Goal: Task Accomplishment & Management: Use online tool/utility

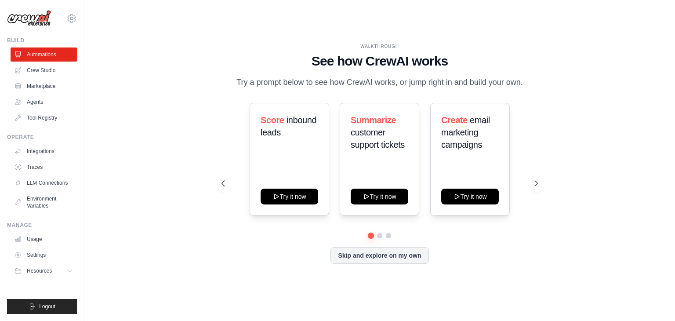
click at [307, 82] on p "Try a prompt below to see how CrewAI works, or jump right in and build your own." at bounding box center [379, 82] width 295 height 13
click at [34, 70] on link "Crew Studio" at bounding box center [44, 70] width 66 height 14
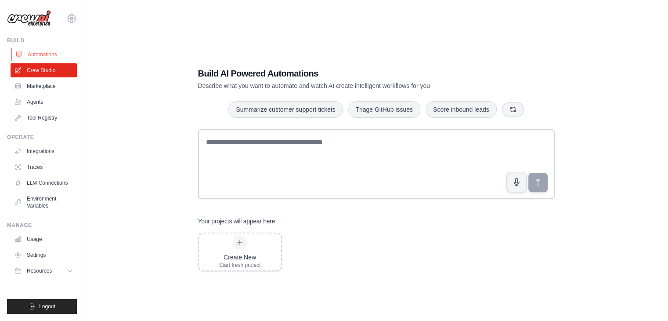
click at [43, 58] on link "Automations" at bounding box center [44, 54] width 66 height 14
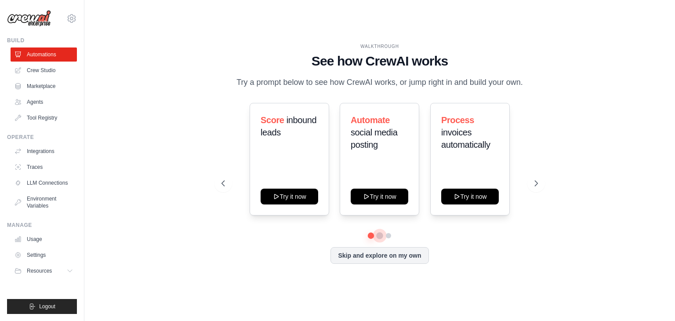
click at [381, 235] on button at bounding box center [379, 235] width 7 height 7
click at [392, 234] on button at bounding box center [388, 235] width 7 height 7
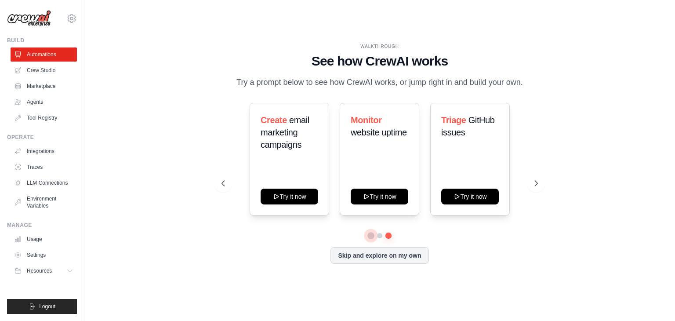
click at [369, 236] on button at bounding box center [371, 235] width 6 height 6
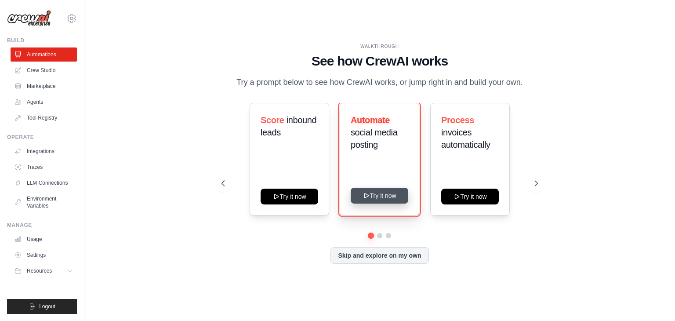
click at [378, 194] on button "Try it now" at bounding box center [380, 196] width 58 height 16
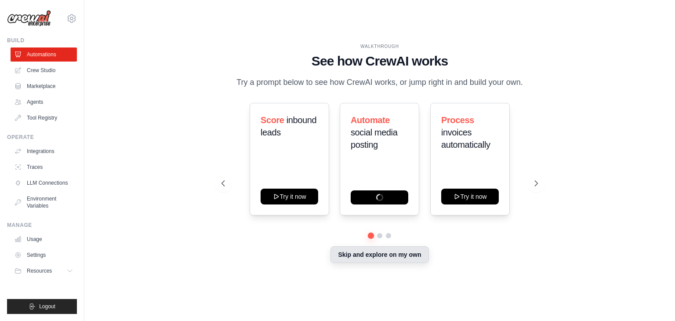
click at [380, 257] on button "Skip and explore on my own" at bounding box center [379, 254] width 98 height 17
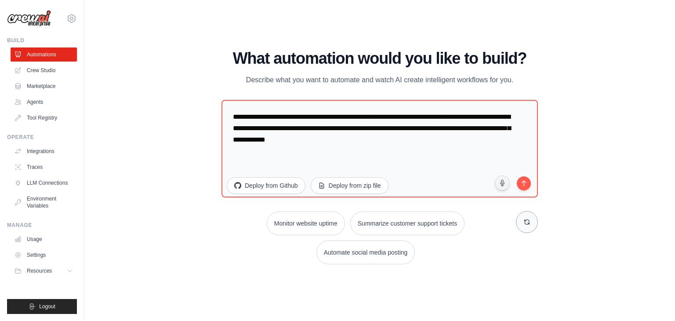
click at [527, 220] on icon at bounding box center [526, 221] width 7 height 7
click at [429, 222] on button "Analyze customer feedback" at bounding box center [423, 223] width 90 height 24
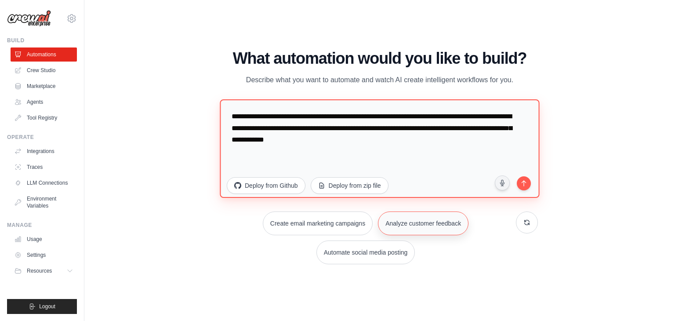
type textarea "**********"
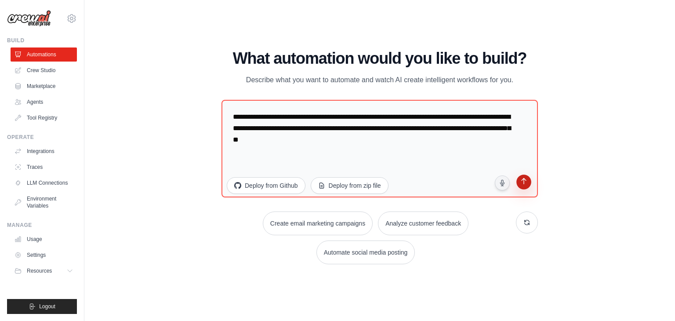
click at [523, 179] on icon "submit" at bounding box center [523, 182] width 8 height 8
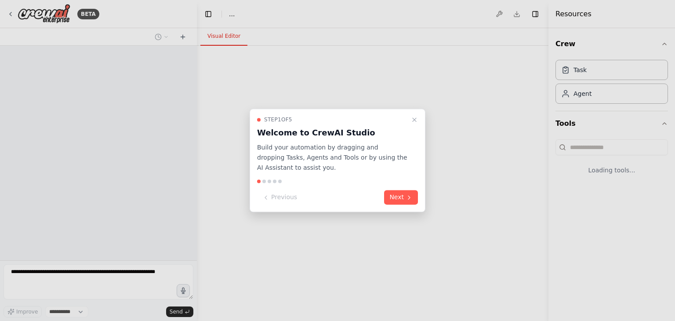
select select "****"
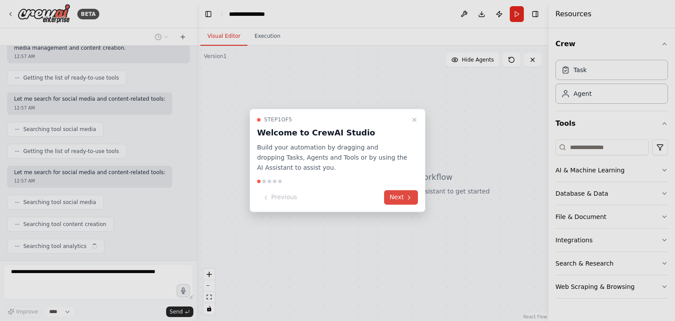
scroll to position [112, 0]
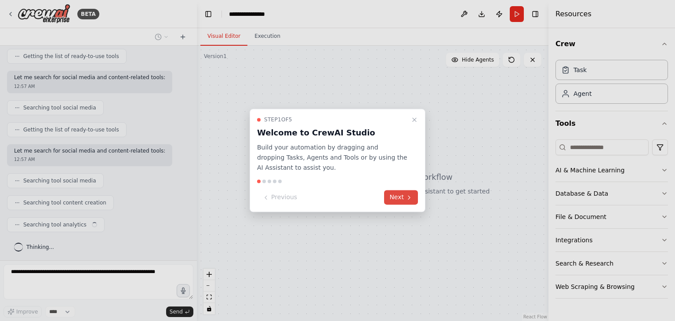
click at [402, 199] on button "Next" at bounding box center [401, 197] width 34 height 14
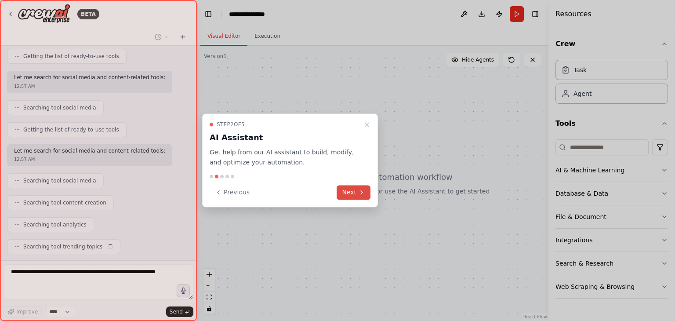
scroll to position [134, 0]
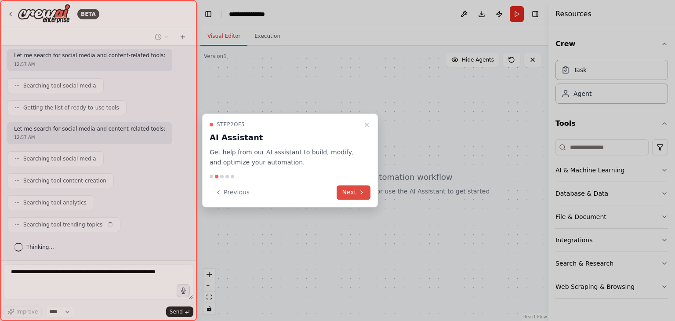
click at [359, 191] on icon at bounding box center [361, 191] width 7 height 7
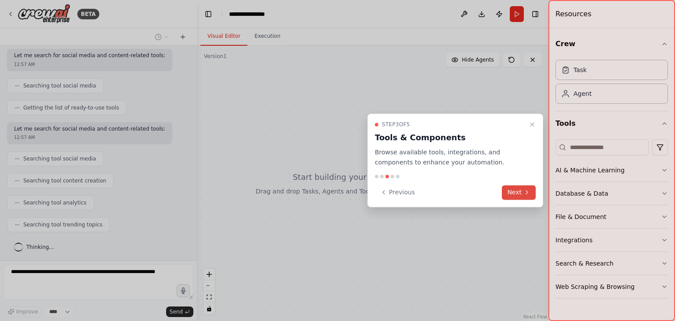
click at [515, 189] on button "Next" at bounding box center [519, 192] width 34 height 14
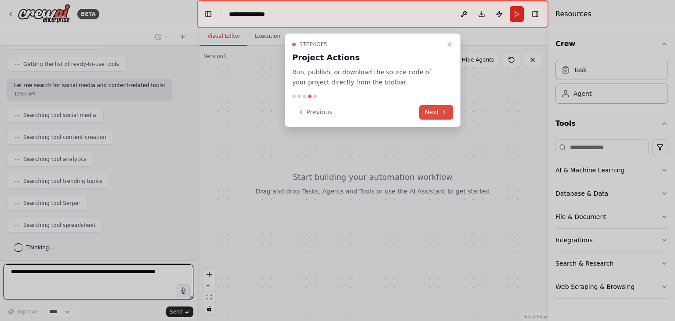
scroll to position [229, 0]
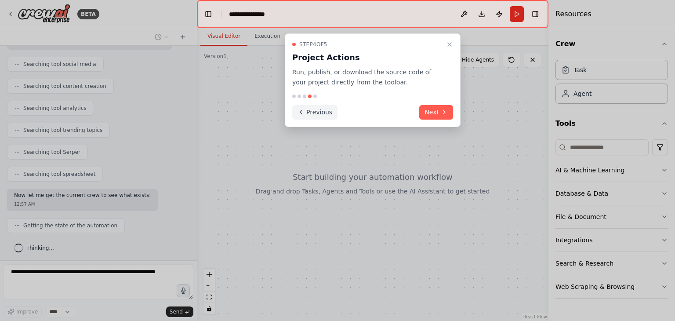
click at [306, 109] on button "Previous" at bounding box center [314, 112] width 45 height 14
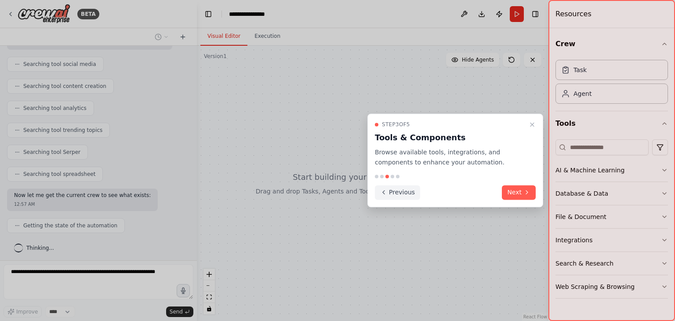
click at [306, 109] on div at bounding box center [337, 160] width 675 height 321
click at [399, 192] on button "Previous" at bounding box center [397, 192] width 45 height 14
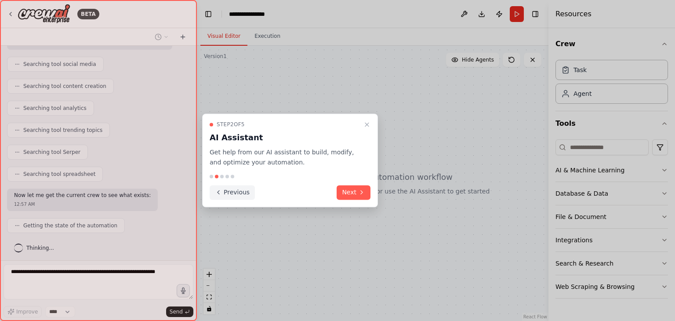
click at [231, 190] on button "Previous" at bounding box center [232, 192] width 45 height 14
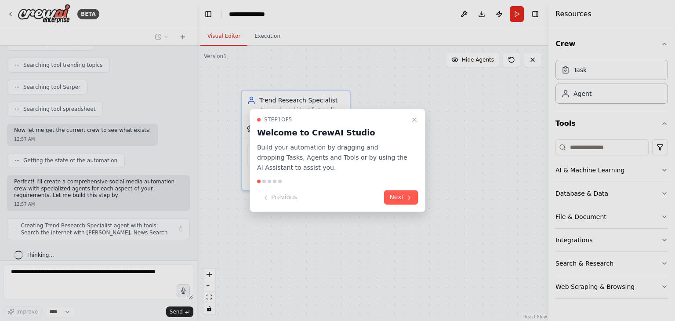
scroll to position [300, 0]
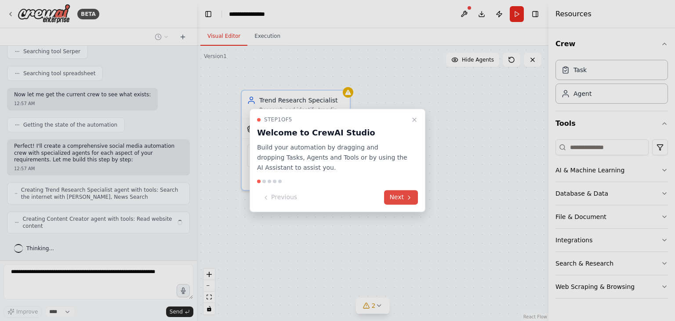
click at [404, 195] on button "Next" at bounding box center [401, 197] width 34 height 14
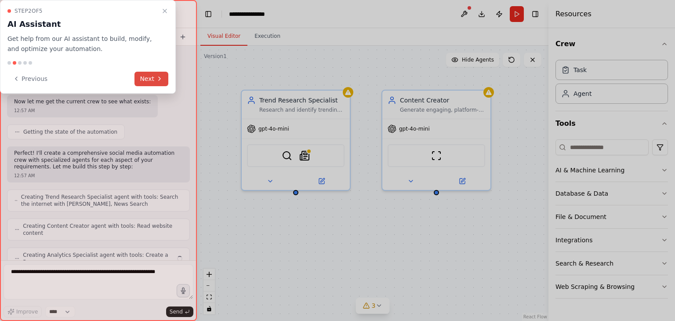
scroll to position [344, 0]
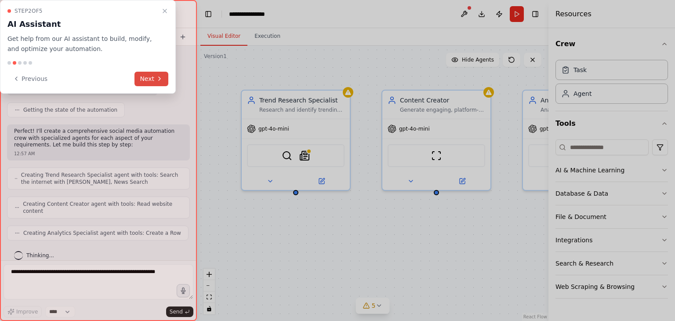
click at [148, 78] on button "Next" at bounding box center [151, 79] width 34 height 14
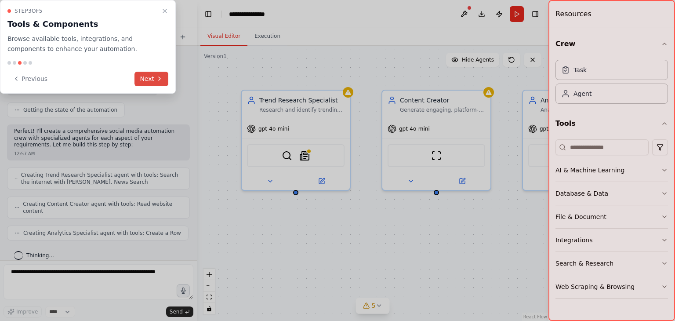
scroll to position [373, 0]
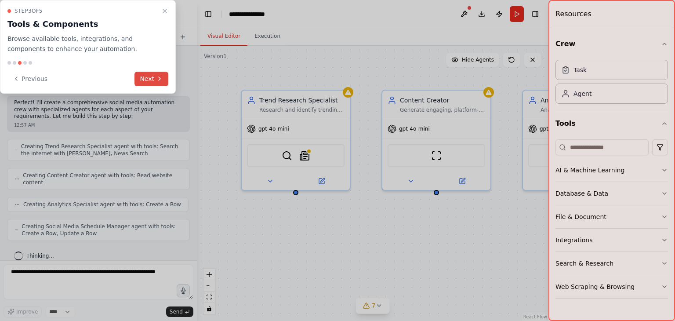
click at [148, 78] on button "Next" at bounding box center [151, 79] width 34 height 14
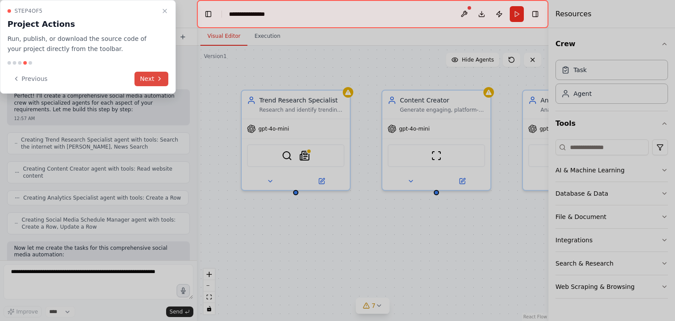
scroll to position [431, 0]
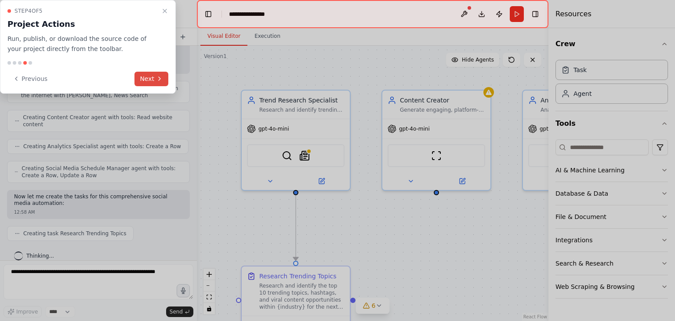
click at [148, 78] on button "Next" at bounding box center [151, 79] width 34 height 14
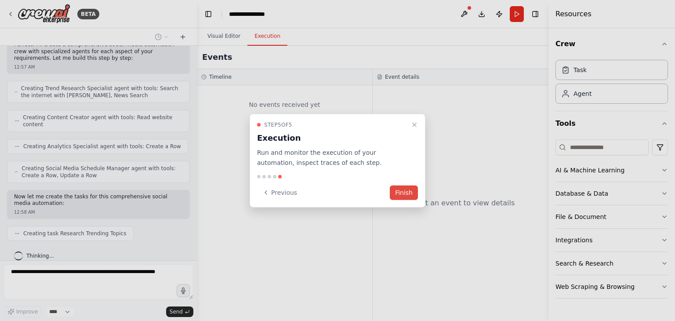
scroll to position [453, 0]
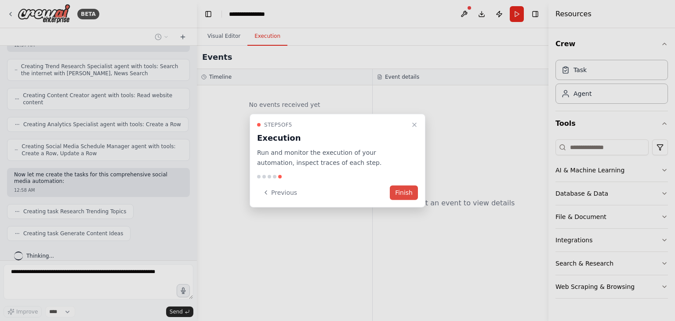
click at [399, 191] on button "Finish" at bounding box center [404, 192] width 28 height 14
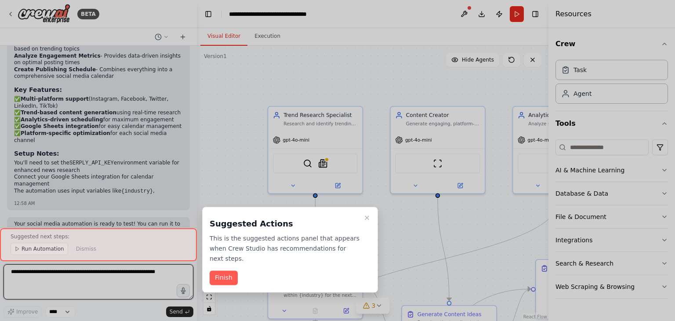
scroll to position [928, 0]
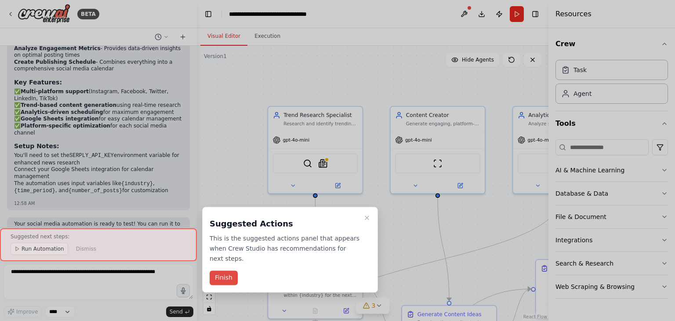
click at [224, 271] on button "Finish" at bounding box center [224, 278] width 28 height 14
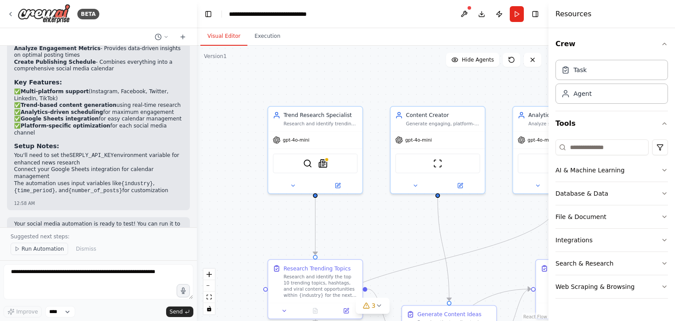
click at [40, 250] on span "Run Automation" at bounding box center [43, 248] width 43 height 7
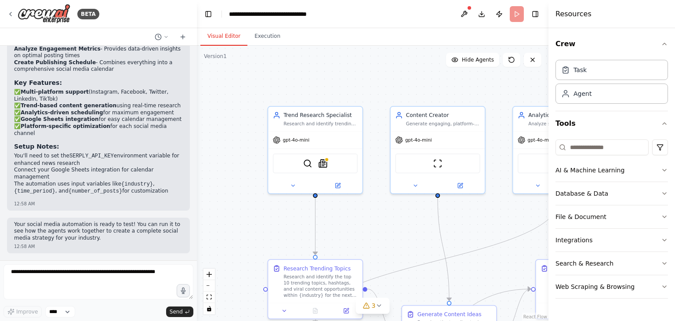
scroll to position [895, 0]
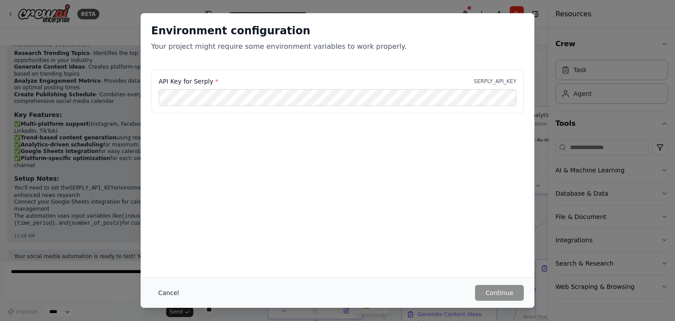
click at [163, 289] on button "Cancel" at bounding box center [168, 293] width 35 height 16
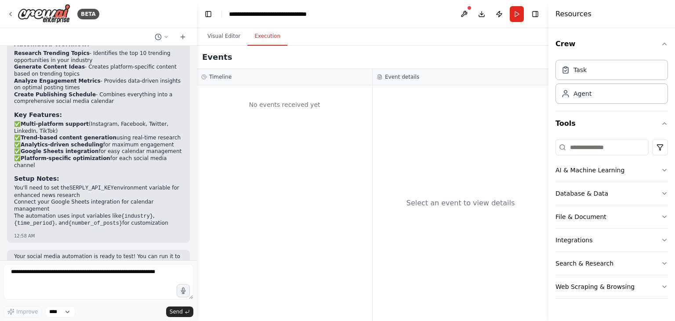
click at [262, 42] on button "Execution" at bounding box center [267, 36] width 40 height 18
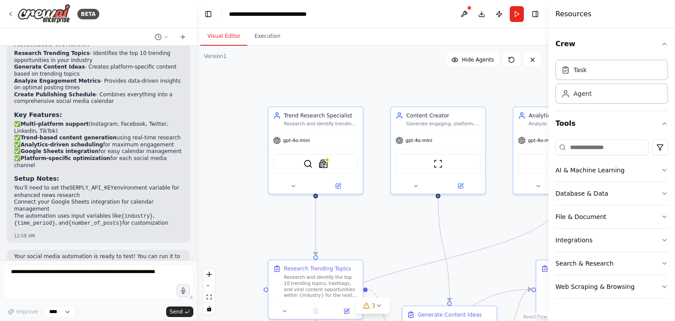
click at [217, 40] on button "Visual Editor" at bounding box center [223, 36] width 47 height 18
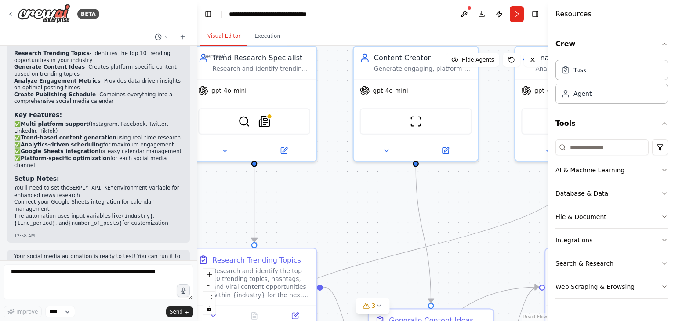
drag, startPoint x: 342, startPoint y: 220, endPoint x: 283, endPoint y: 192, distance: 65.2
click at [283, 192] on div ".deletable-edge-delete-btn { width: 20px; height: 20px; border: 0px solid #ffff…" at bounding box center [372, 183] width 351 height 275
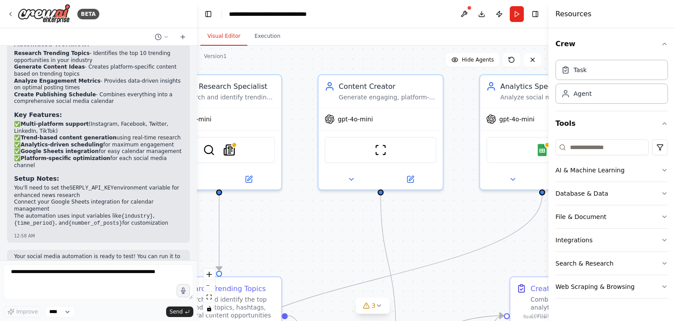
drag, startPoint x: 459, startPoint y: 188, endPoint x: 424, endPoint y: 217, distance: 45.3
click at [424, 217] on div ".deletable-edge-delete-btn { width: 20px; height: 20px; border: 0px solid #ffff…" at bounding box center [372, 183] width 351 height 275
click at [353, 180] on icon at bounding box center [351, 177] width 8 height 8
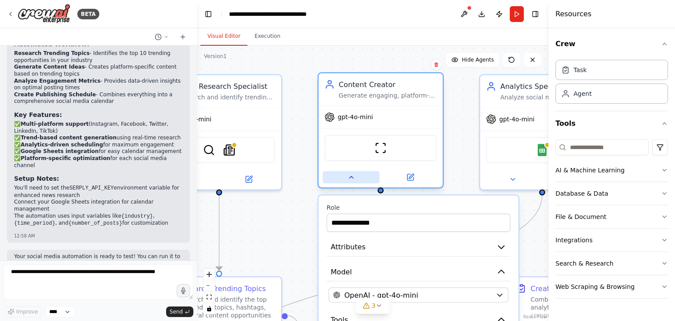
click at [353, 180] on icon at bounding box center [351, 177] width 8 height 8
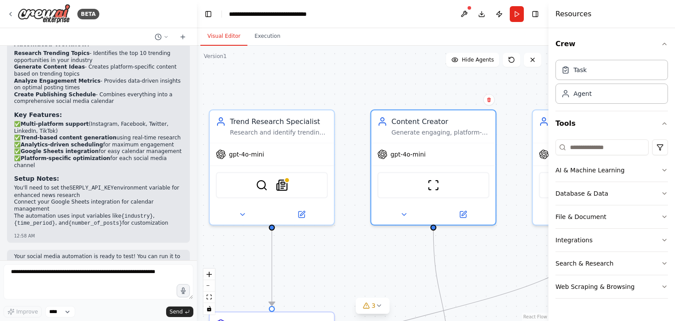
drag, startPoint x: 445, startPoint y: 208, endPoint x: 498, endPoint y: 243, distance: 63.4
click at [498, 243] on div ".deletable-edge-delete-btn { width: 20px; height: 20px; border: 0px solid #ffff…" at bounding box center [372, 183] width 351 height 275
click at [183, 36] on icon at bounding box center [182, 36] width 7 height 7
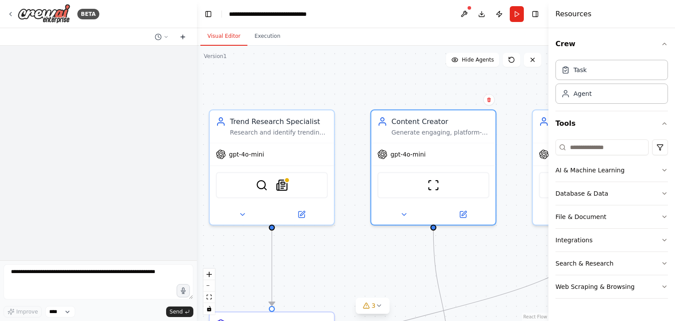
scroll to position [0, 0]
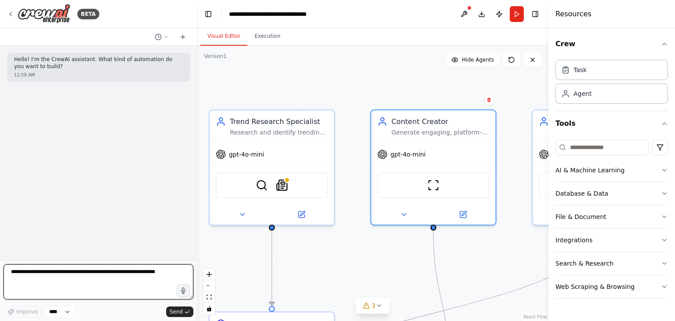
click at [68, 275] on textarea at bounding box center [99, 281] width 190 height 35
drag, startPoint x: 167, startPoint y: 272, endPoint x: 25, endPoint y: 271, distance: 141.9
click at [25, 271] on textarea at bounding box center [99, 281] width 190 height 35
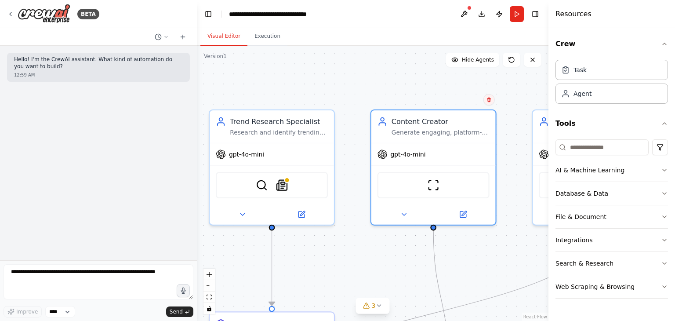
click at [488, 102] on icon at bounding box center [489, 99] width 4 height 5
click at [462, 99] on button "Confirm" at bounding box center [463, 99] width 31 height 11
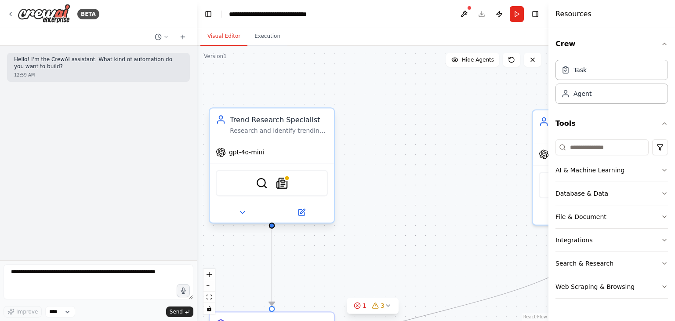
click at [229, 180] on div "SerperDevTool SerplyNewsSearchTool" at bounding box center [272, 183] width 112 height 26
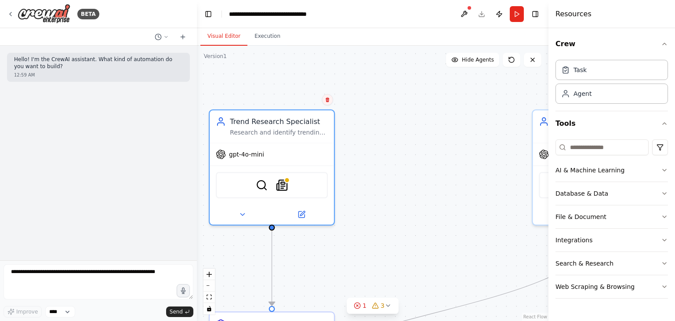
click at [327, 100] on icon at bounding box center [328, 99] width 4 height 5
click at [304, 98] on button "Confirm" at bounding box center [302, 99] width 31 height 11
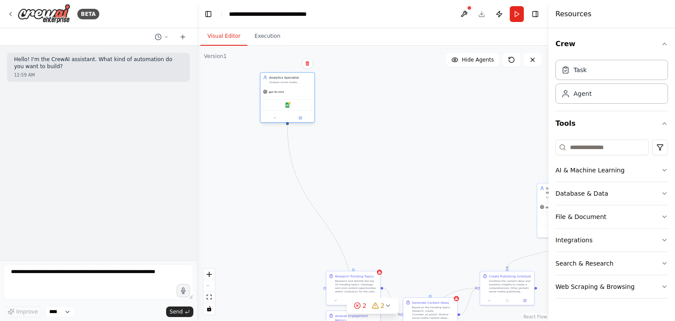
drag, startPoint x: 490, startPoint y: 200, endPoint x: 300, endPoint y: 98, distance: 215.6
click at [300, 98] on div "Google Sheets" at bounding box center [287, 105] width 54 height 17
drag, startPoint x: 357, startPoint y: 288, endPoint x: 478, endPoint y: 136, distance: 194.7
click at [478, 136] on div "Research and identify the top 10 trending topics, hashtags, and viral content o…" at bounding box center [479, 136] width 43 height 14
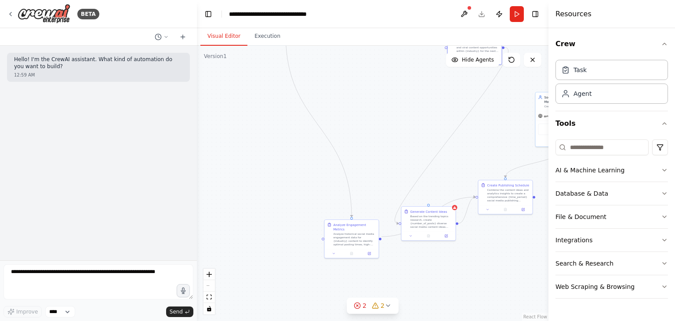
drag, startPoint x: 370, startPoint y: 241, endPoint x: 369, endPoint y: 150, distance: 90.9
click at [369, 150] on div ".deletable-edge-delete-btn { width: 20px; height: 20px; border: 0px solid #ffff…" at bounding box center [372, 183] width 351 height 275
drag, startPoint x: 365, startPoint y: 237, endPoint x: 290, endPoint y: 162, distance: 106.2
click at [290, 162] on div "Analyze historical social media engagement data for {industry} content to ident…" at bounding box center [280, 163] width 43 height 14
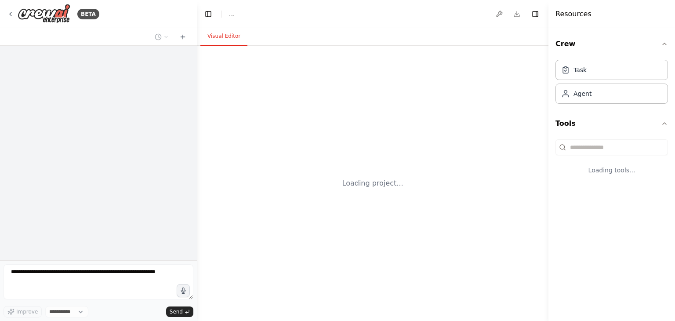
select select "****"
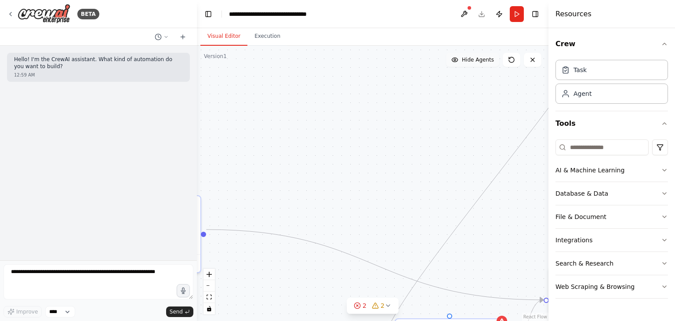
click at [458, 56] on icon at bounding box center [454, 59] width 7 height 7
click at [463, 60] on span "Show Agents" at bounding box center [476, 59] width 34 height 7
drag, startPoint x: 352, startPoint y: 173, endPoint x: 488, endPoint y: 328, distance: 206.0
click at [488, 320] on html "**********" at bounding box center [337, 160] width 675 height 321
drag, startPoint x: 401, startPoint y: 173, endPoint x: 409, endPoint y: 245, distance: 72.5
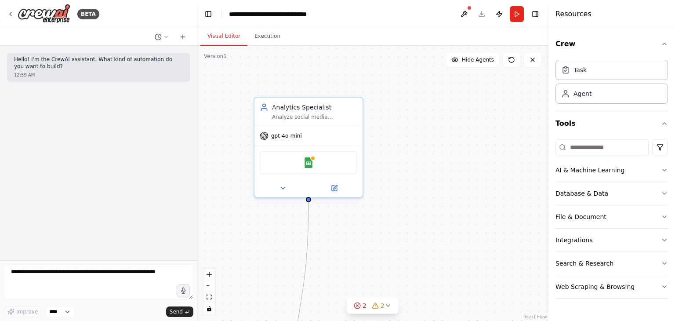
click at [409, 245] on div ".deletable-edge-delete-btn { width: 20px; height: 20px; border: 0px solid #ffff…" at bounding box center [372, 183] width 351 height 275
click at [515, 13] on button "Run" at bounding box center [517, 14] width 14 height 16
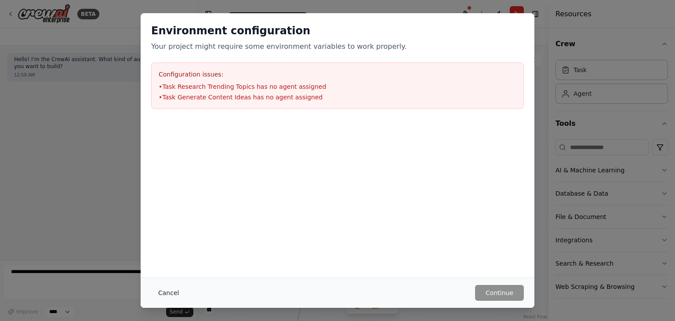
click at [164, 289] on button "Cancel" at bounding box center [168, 293] width 35 height 16
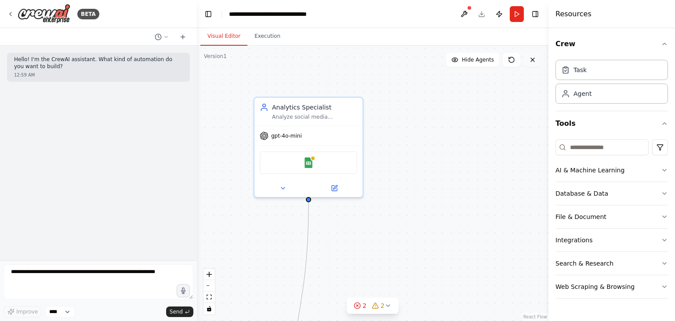
click at [533, 59] on icon at bounding box center [532, 59] width 7 height 7
click at [466, 14] on button at bounding box center [464, 14] width 14 height 16
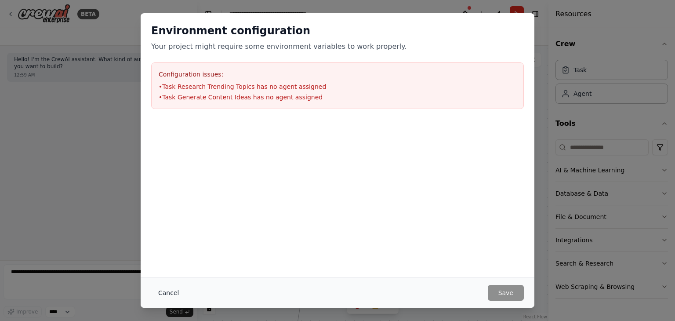
click at [170, 292] on button "Cancel" at bounding box center [168, 293] width 35 height 16
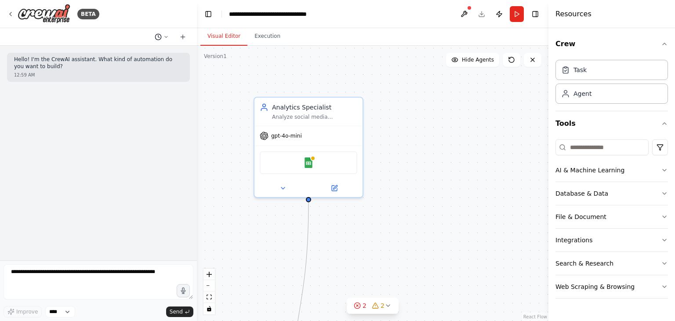
click at [166, 36] on icon at bounding box center [165, 36] width 5 height 5
click at [134, 129] on div at bounding box center [98, 160] width 197 height 321
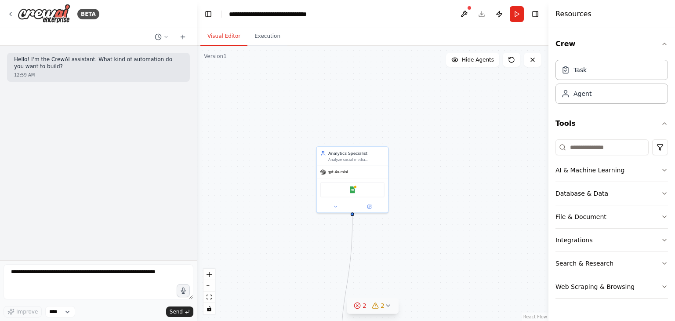
click at [358, 305] on icon at bounding box center [357, 305] width 2 height 2
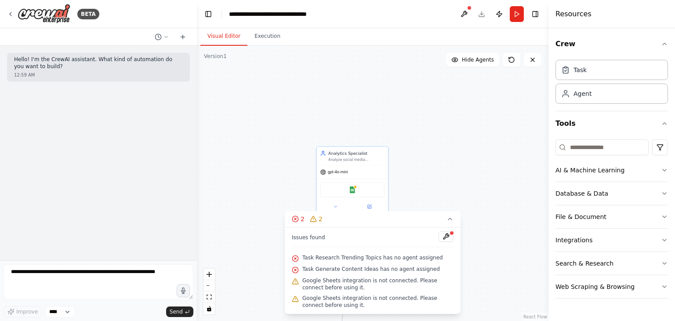
click at [505, 125] on div ".deletable-edge-delete-btn { width: 20px; height: 20px; border: 0px solid #ffff…" at bounding box center [372, 183] width 351 height 275
click at [34, 11] on img at bounding box center [44, 14] width 53 height 20
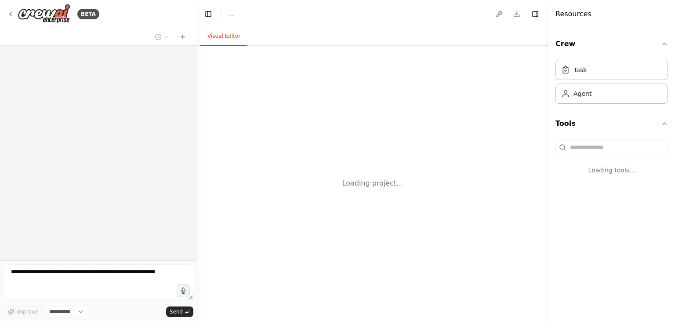
select select "****"
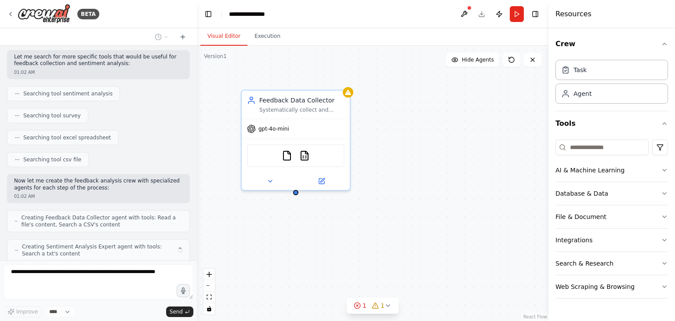
scroll to position [169, 0]
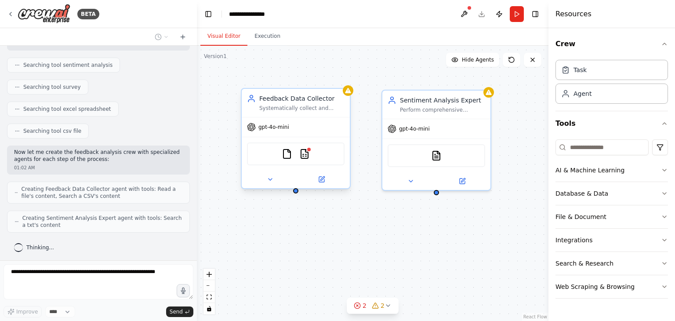
click at [274, 127] on span "gpt-4o-mini" at bounding box center [273, 126] width 31 height 7
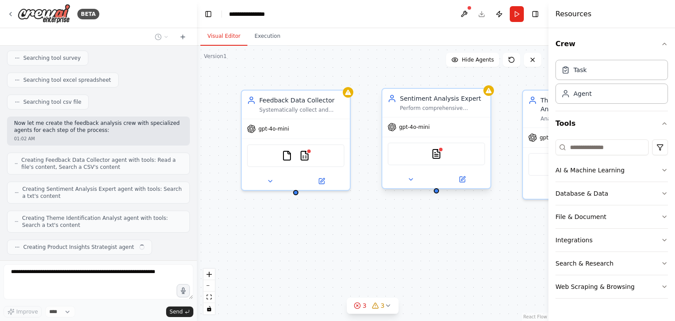
scroll to position [220, 0]
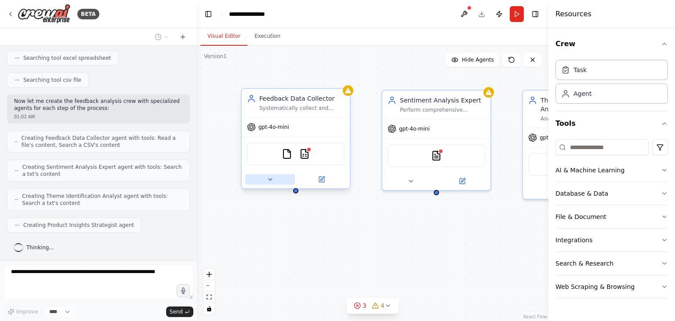
click at [268, 179] on icon at bounding box center [270, 179] width 7 height 7
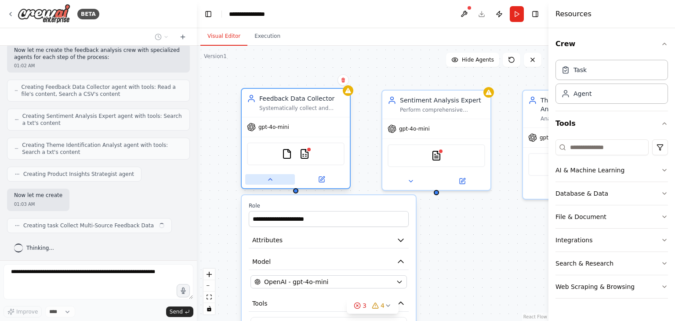
scroll to position [271, 0]
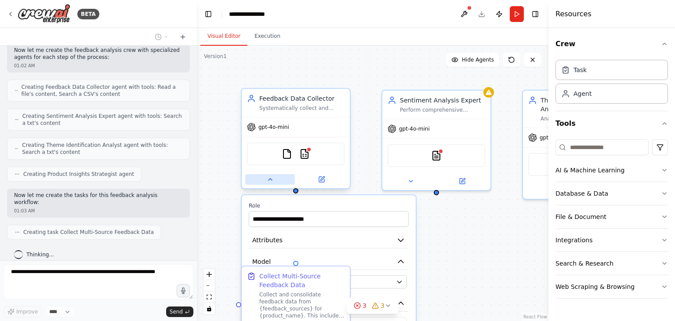
click at [268, 179] on icon at bounding box center [270, 179] width 4 height 2
click at [268, 177] on icon at bounding box center [270, 179] width 7 height 7
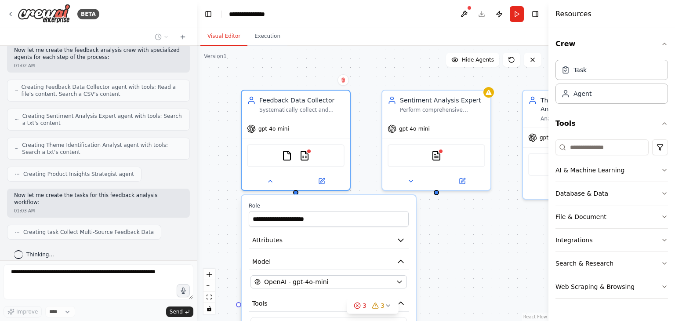
scroll to position [292, 0]
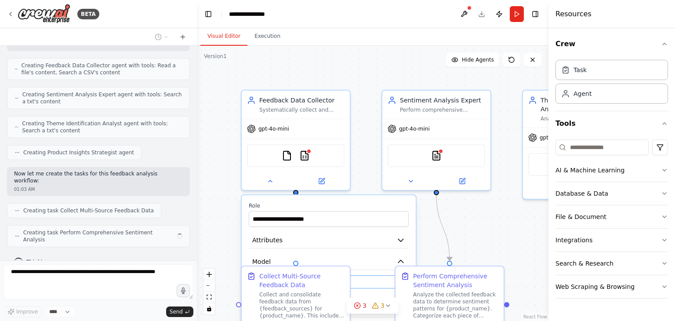
click at [402, 286] on div "Perform Comprehensive Sentiment Analysis Analyze the collected feedback data to…" at bounding box center [449, 304] width 110 height 78
click at [343, 241] on button "Attributes" at bounding box center [329, 240] width 160 height 16
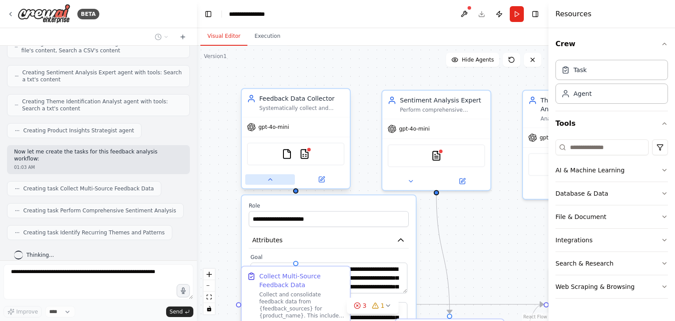
click at [267, 182] on button at bounding box center [270, 179] width 50 height 11
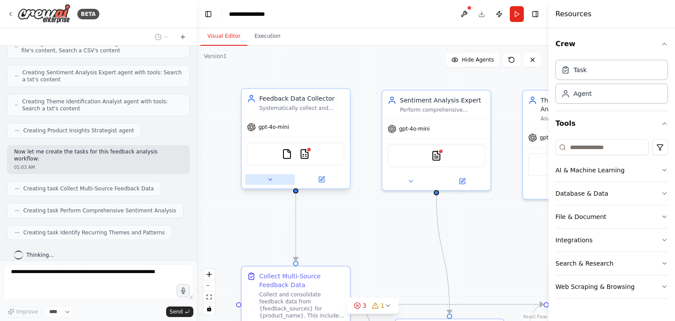
click at [267, 182] on button at bounding box center [270, 179] width 50 height 11
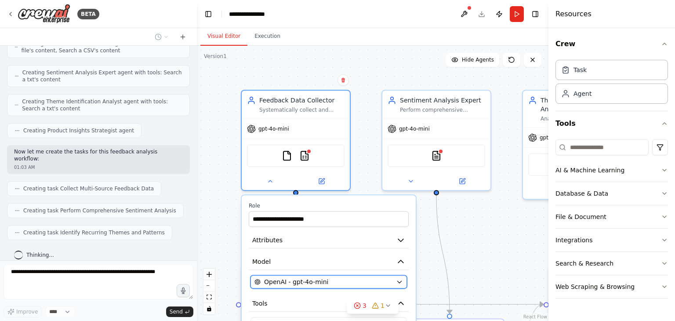
click at [363, 279] on div "OpenAI - gpt-4o-mini" at bounding box center [323, 281] width 138 height 9
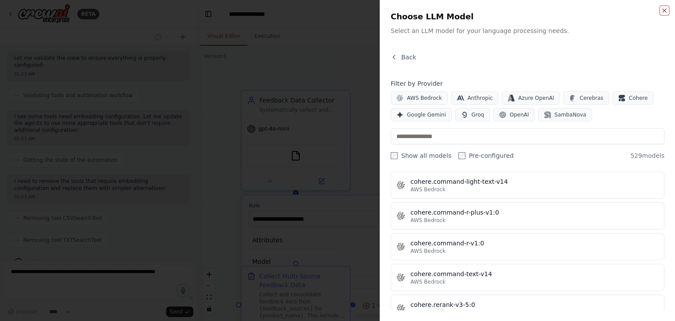
scroll to position [3997, 0]
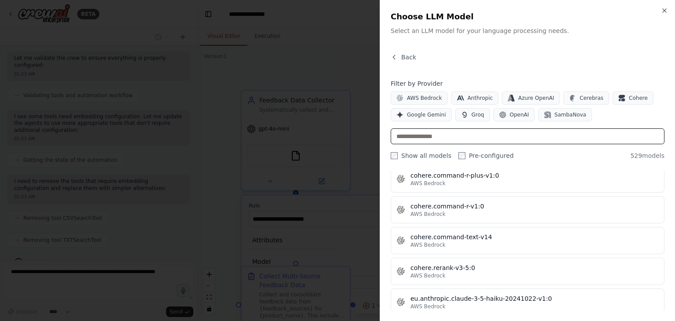
click at [435, 136] on input "text" at bounding box center [528, 136] width 274 height 16
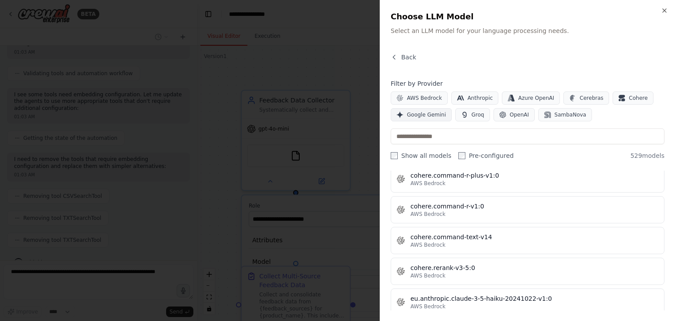
click at [427, 115] on span "Google Gemini" at bounding box center [426, 114] width 39 height 7
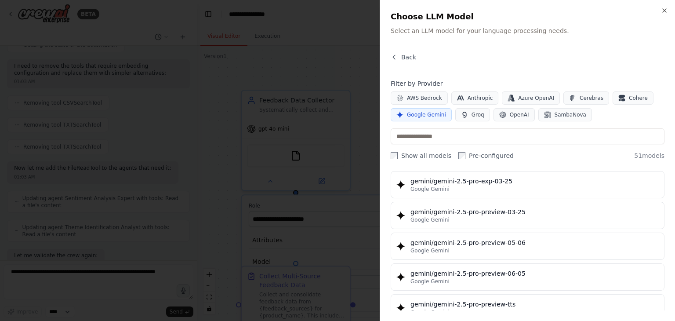
scroll to position [0, 0]
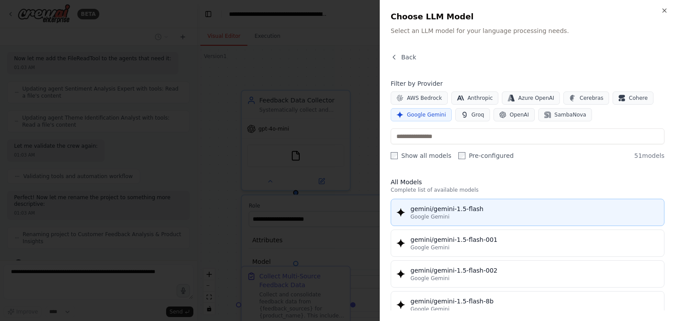
click at [452, 213] on div "Google Gemini" at bounding box center [534, 216] width 248 height 7
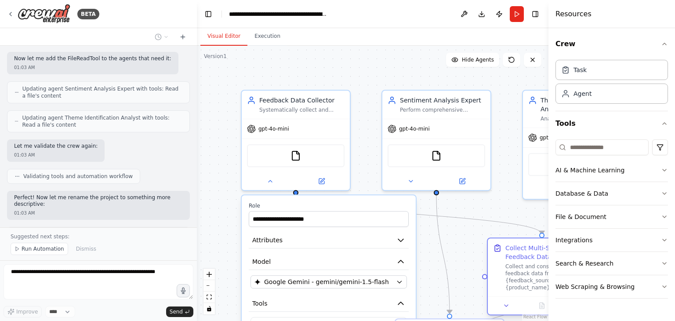
drag, startPoint x: 259, startPoint y: 292, endPoint x: 503, endPoint y: 267, distance: 244.6
click at [503, 267] on div "Collect Multi-Source Feedback Data Collect and consolidate feedback data from {…" at bounding box center [542, 266] width 98 height 47
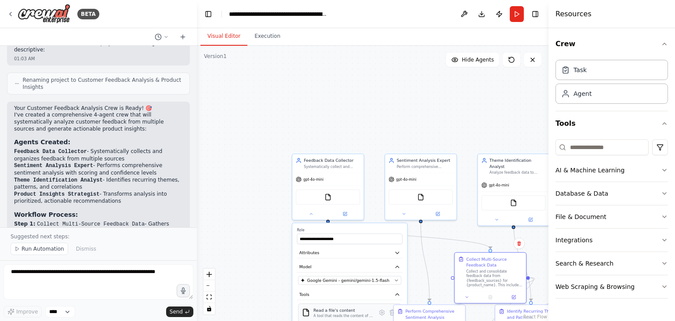
click at [342, 316] on div "A tool that reads the content of a file. To use this tool, provide a 'file_path…" at bounding box center [343, 315] width 60 height 5
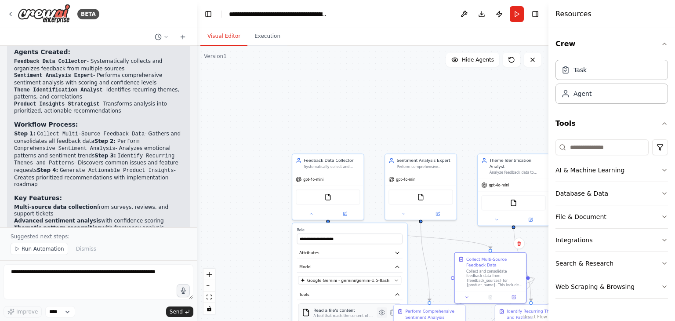
click at [382, 311] on icon at bounding box center [382, 312] width 2 height 2
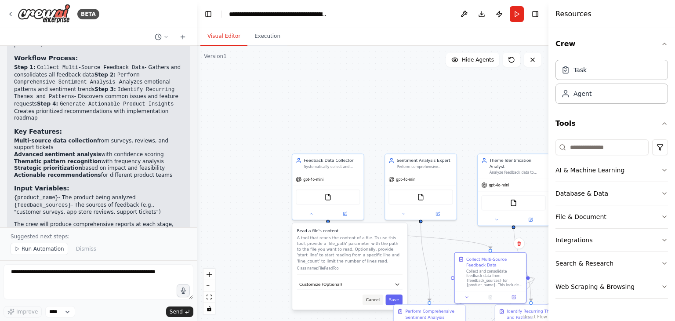
click at [380, 303] on button "Cancel" at bounding box center [372, 299] width 21 height 11
